Goal: Go to known website: Access a specific website the user already knows

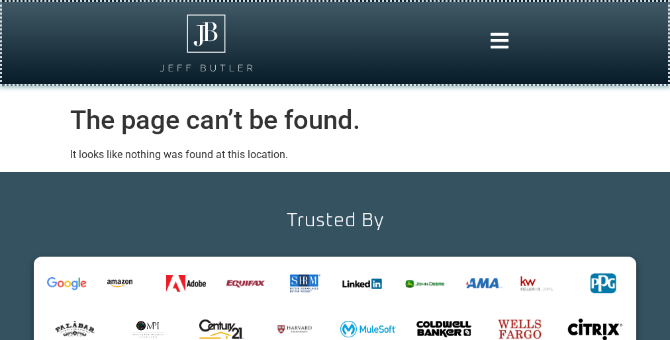
click at [335, 50] on div at bounding box center [335, 43] width 653 height 69
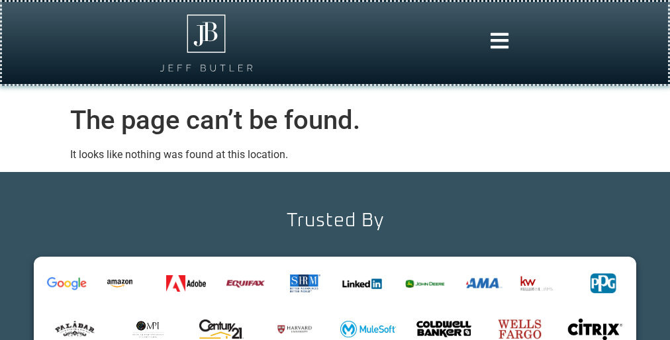
click at [335, 50] on div at bounding box center [335, 43] width 653 height 69
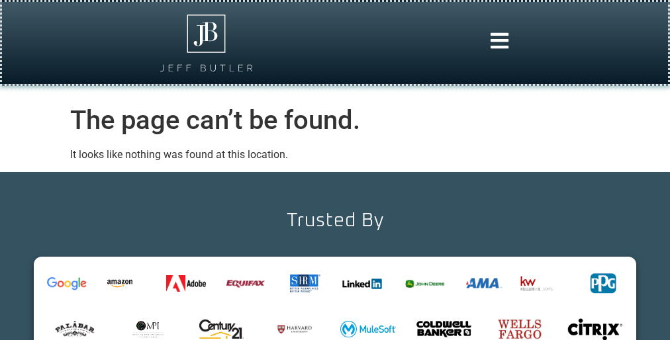
click at [335, 50] on div at bounding box center [335, 43] width 653 height 69
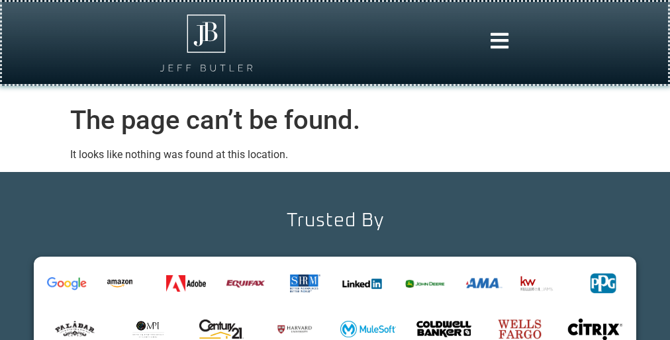
click at [335, 50] on div at bounding box center [335, 43] width 653 height 69
